Goal: Information Seeking & Learning: Learn about a topic

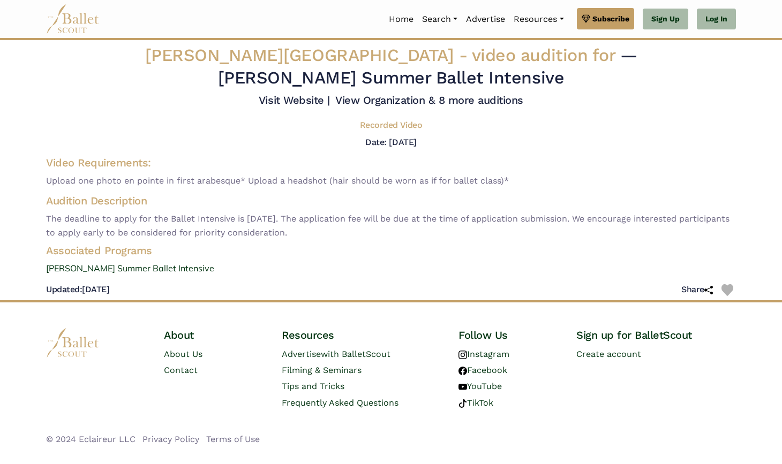
click at [61, 20] on img at bounding box center [73, 18] width 54 height 29
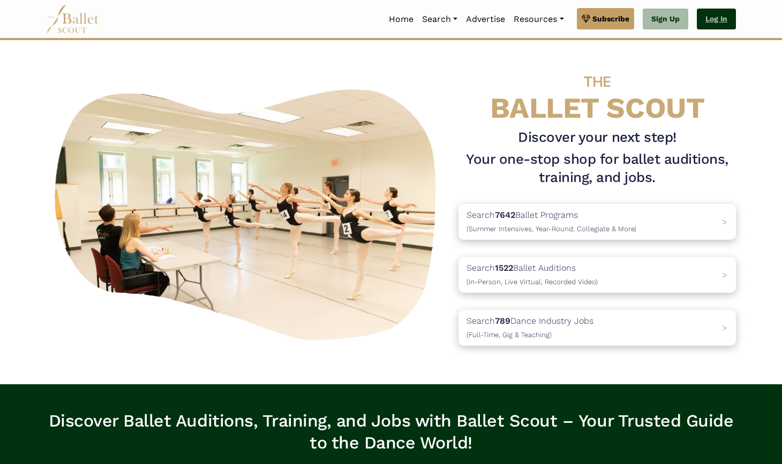
click at [709, 20] on link "Log In" at bounding box center [716, 19] width 39 height 21
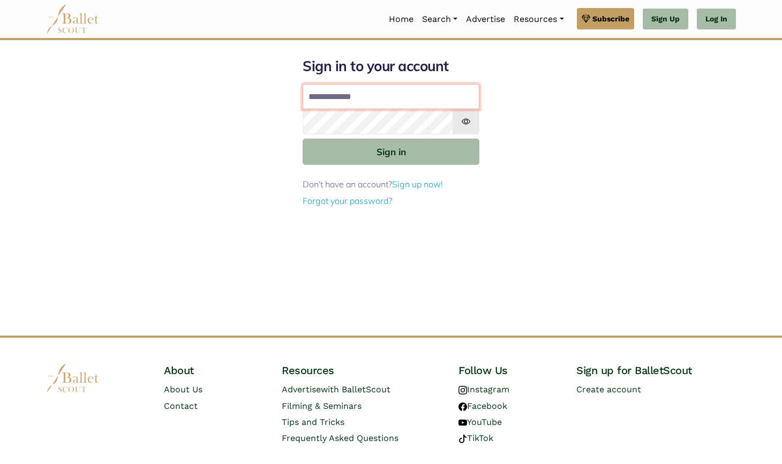
click at [370, 94] on input "Email address" at bounding box center [391, 97] width 177 height 26
type input "**********"
click at [391, 151] on button "Sign in" at bounding box center [391, 152] width 177 height 26
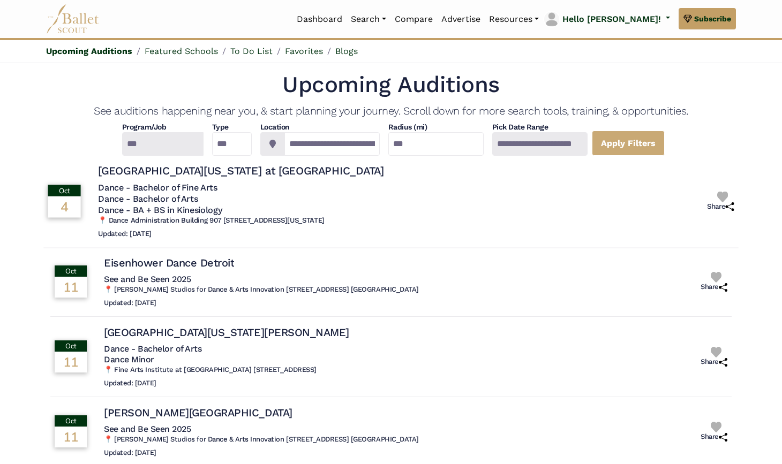
click at [182, 169] on h4 "[GEOGRAPHIC_DATA][US_STATE] at [GEOGRAPHIC_DATA]" at bounding box center [240, 170] width 285 height 14
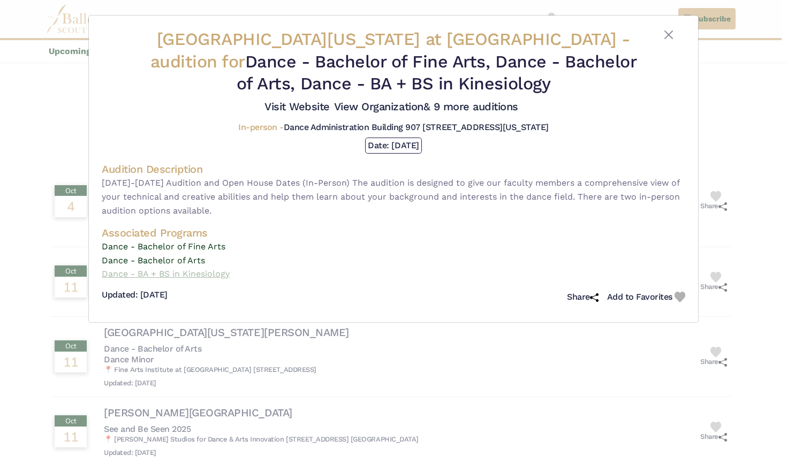
click at [202, 272] on p "Dance - BA + BS in Kinesiology" at bounding box center [394, 274] width 584 height 14
click at [671, 35] on button "Close" at bounding box center [669, 34] width 13 height 13
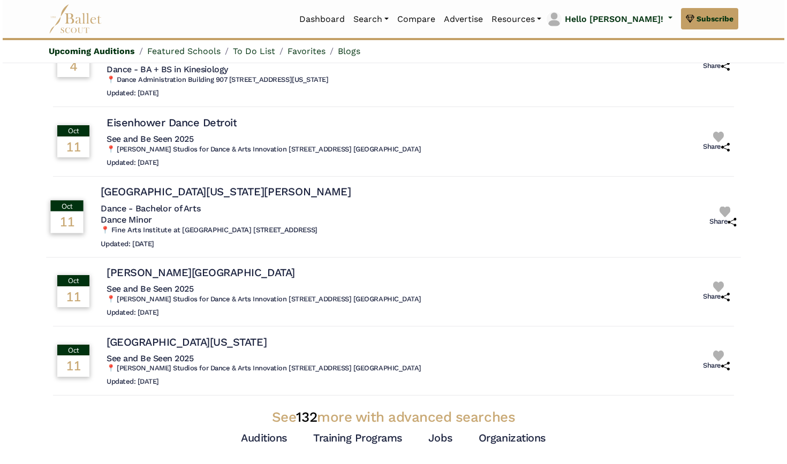
scroll to position [141, 0]
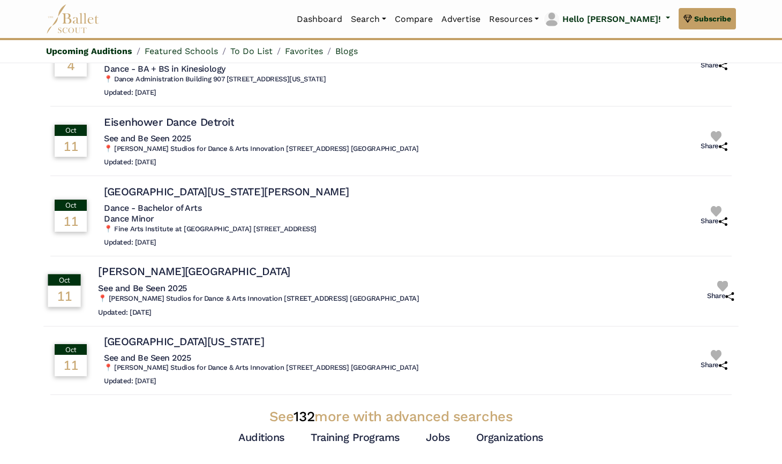
click at [151, 265] on h4 "[PERSON_NAME][GEOGRAPHIC_DATA]" at bounding box center [194, 272] width 192 height 14
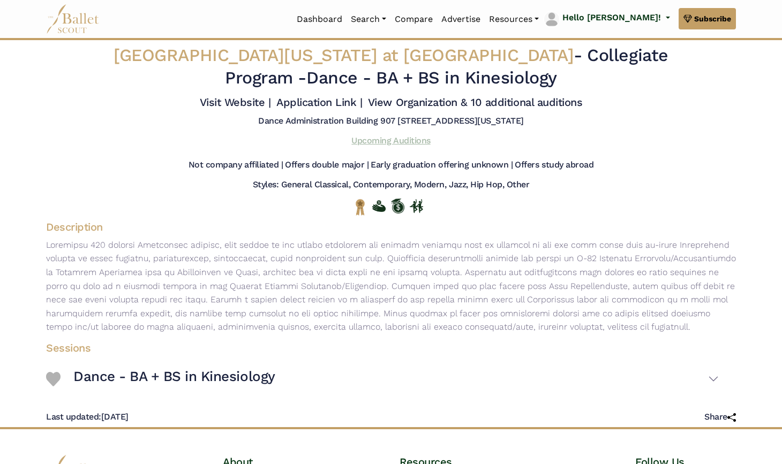
click at [359, 146] on link "Upcoming Auditions" at bounding box center [390, 141] width 79 height 10
